Goal: Task Accomplishment & Management: Use online tool/utility

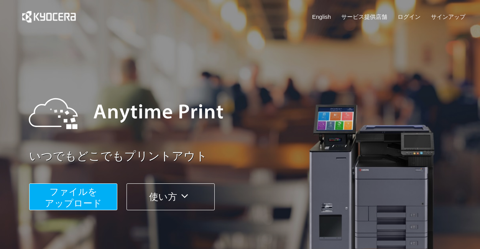
click at [85, 194] on span "ファイルを ​​アップロード" at bounding box center [73, 197] width 57 height 22
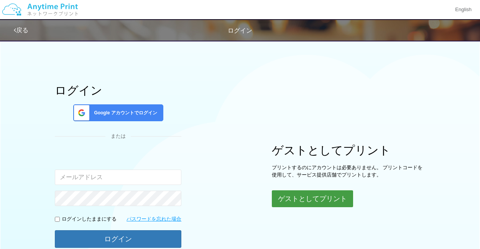
click at [289, 198] on button "ゲストとしてプリント" at bounding box center [312, 198] width 81 height 17
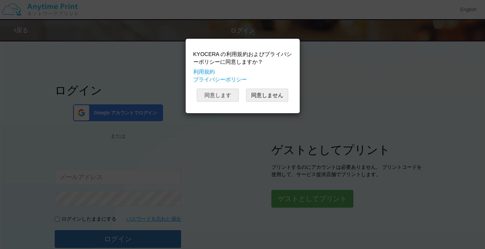
click at [223, 97] on button "同意します" at bounding box center [218, 95] width 42 height 13
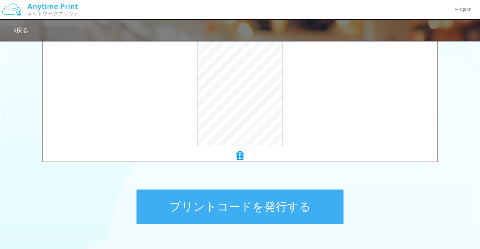
scroll to position [289, 0]
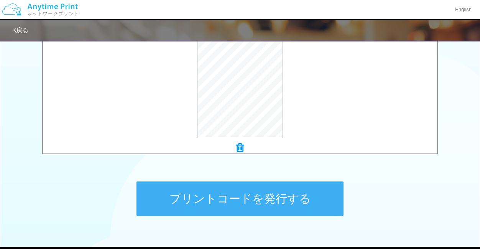
click at [212, 202] on button "プリントコードを発行する" at bounding box center [239, 198] width 207 height 34
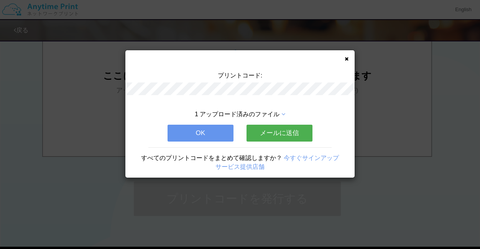
scroll to position [0, 0]
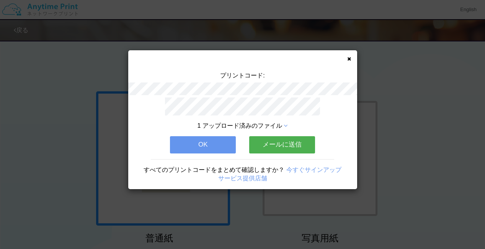
click at [256, 122] on span "1 アップロード済みのファイル" at bounding box center [240, 125] width 85 height 7
click at [286, 123] on icon at bounding box center [286, 126] width 4 height 6
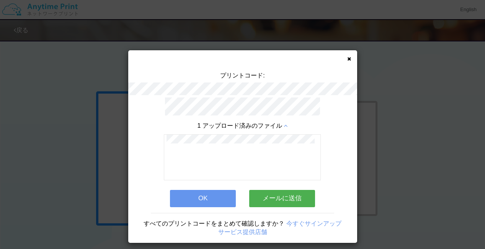
click at [279, 193] on button "メールに送信" at bounding box center [282, 198] width 66 height 17
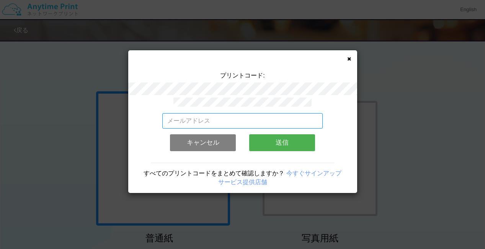
click at [198, 117] on input "email" at bounding box center [242, 120] width 161 height 15
type input "[EMAIL_ADDRESS][DOMAIN_NAME]"
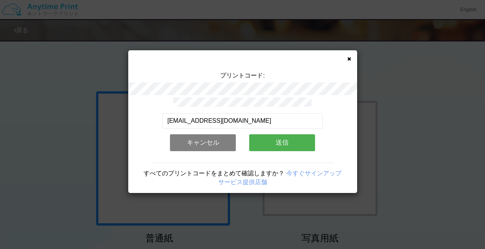
click at [270, 143] on button "送信" at bounding box center [282, 142] width 66 height 17
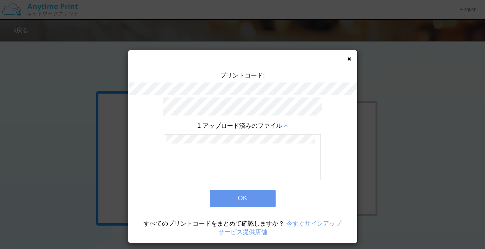
click at [228, 190] on button "OK" at bounding box center [243, 198] width 66 height 17
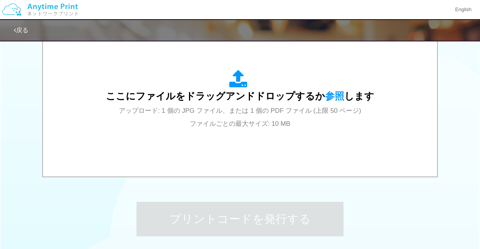
scroll to position [277, 0]
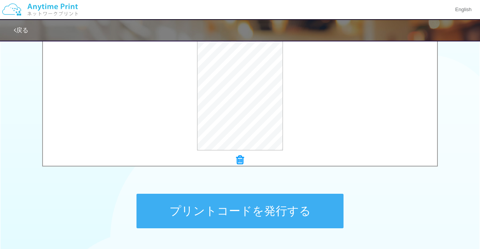
click at [249, 203] on button "プリントコードを発行する" at bounding box center [239, 210] width 207 height 34
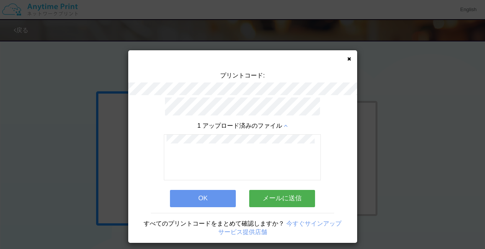
click at [275, 198] on button "メールに送信" at bounding box center [282, 198] width 66 height 17
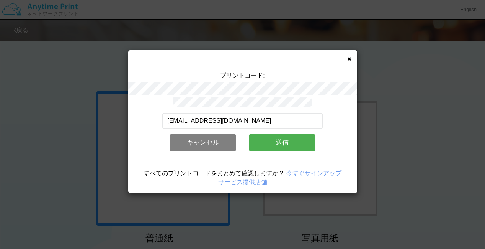
click at [284, 138] on button "送信" at bounding box center [282, 142] width 66 height 17
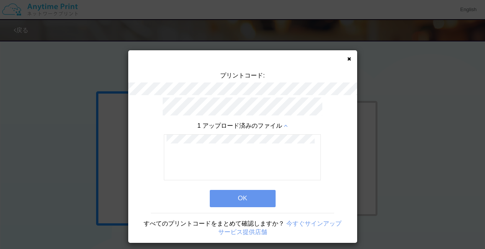
click at [240, 190] on button "OK" at bounding box center [243, 198] width 66 height 17
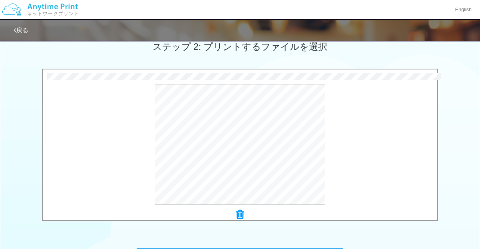
scroll to position [334, 0]
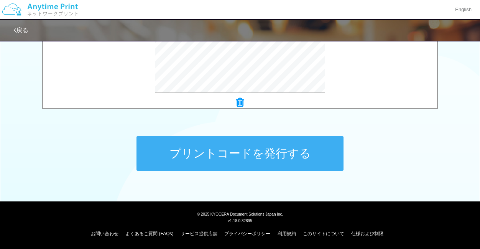
click at [274, 141] on button "プリントコードを発行する" at bounding box center [239, 153] width 207 height 34
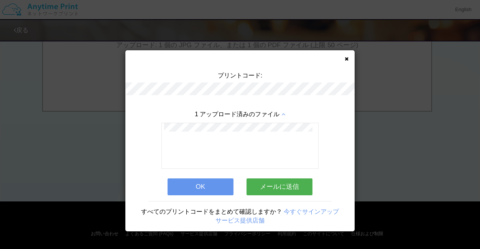
scroll to position [0, 0]
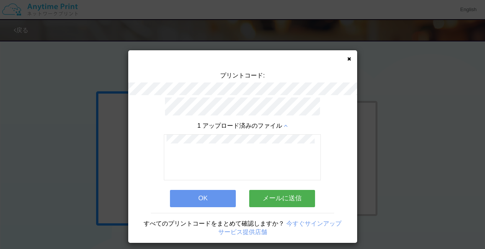
click at [282, 194] on button "メールに送信" at bounding box center [282, 198] width 66 height 17
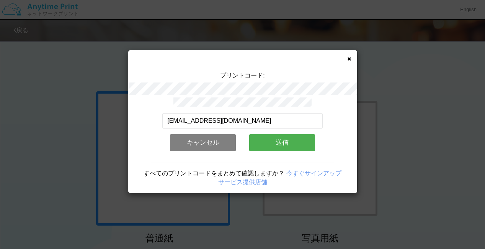
click at [275, 142] on button "送信" at bounding box center [282, 142] width 66 height 17
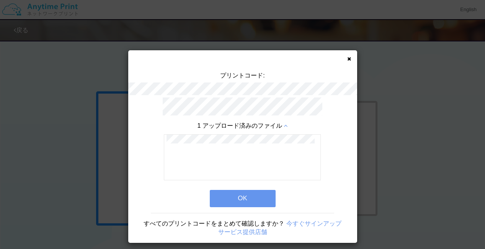
click at [246, 194] on button "OK" at bounding box center [243, 198] width 66 height 17
